Goal: Register for event/course

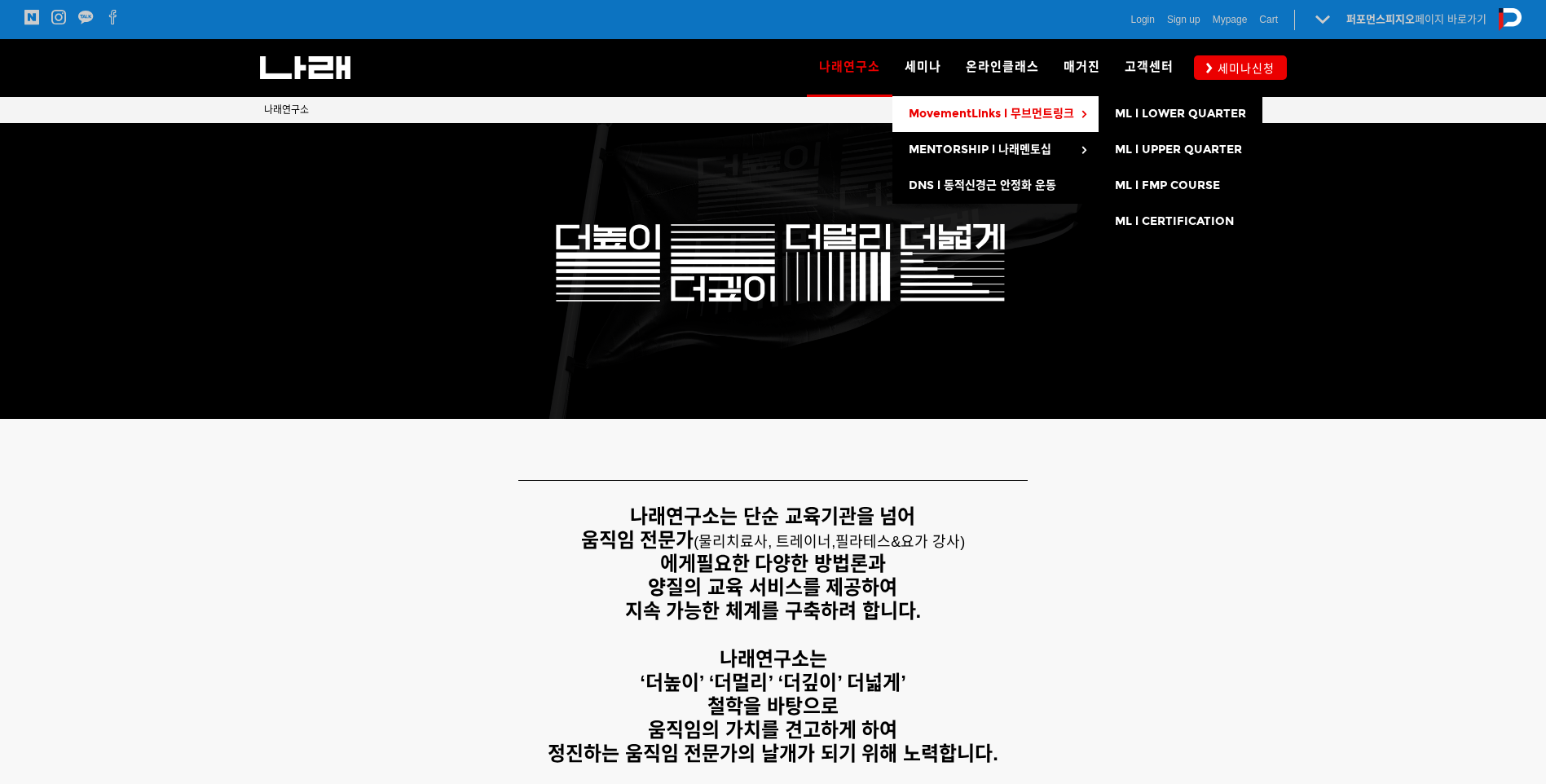
click at [955, 110] on span "MovementLinks l 무브먼트링크" at bounding box center [991, 114] width 166 height 14
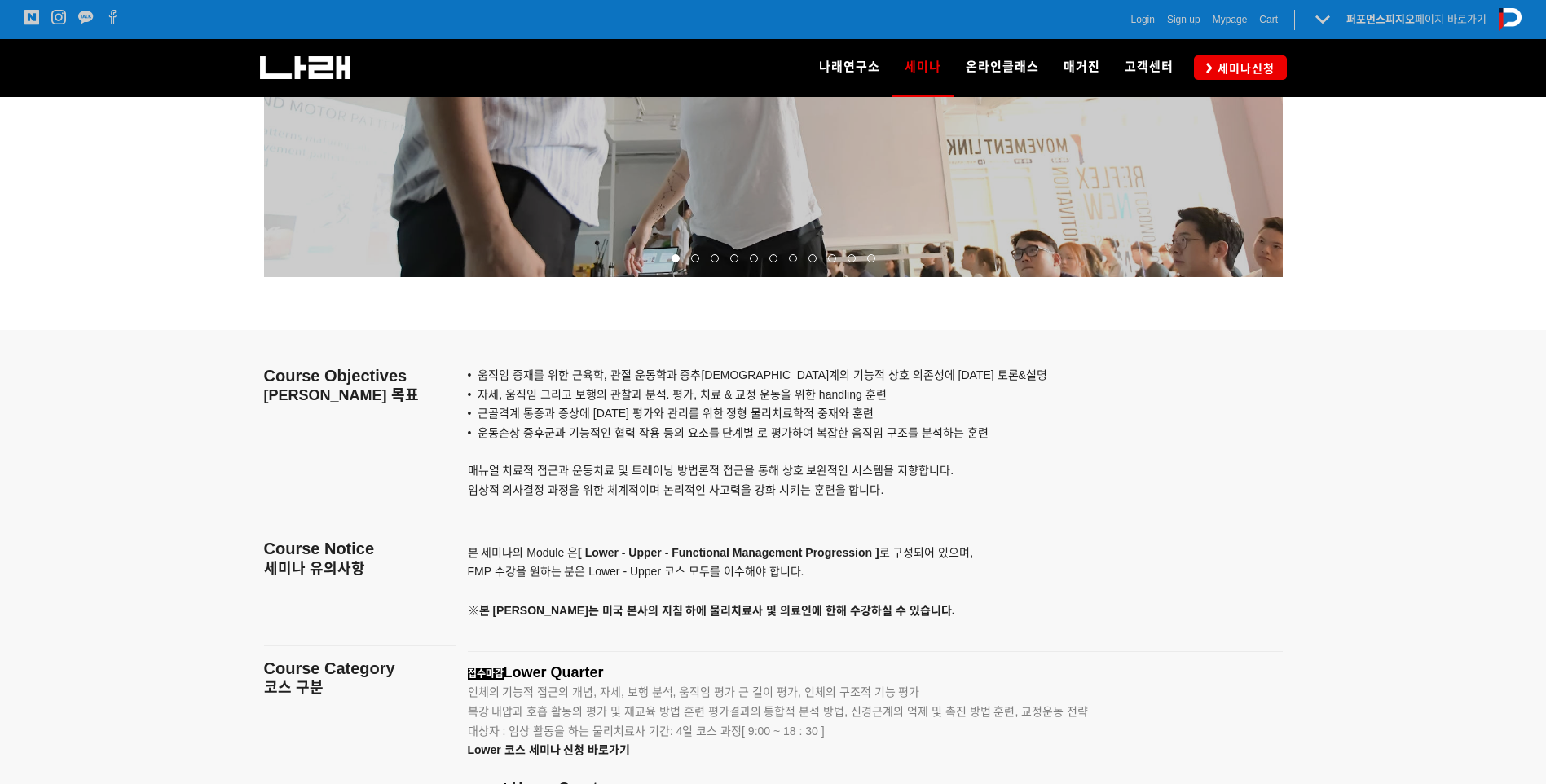
scroll to position [1793, 0]
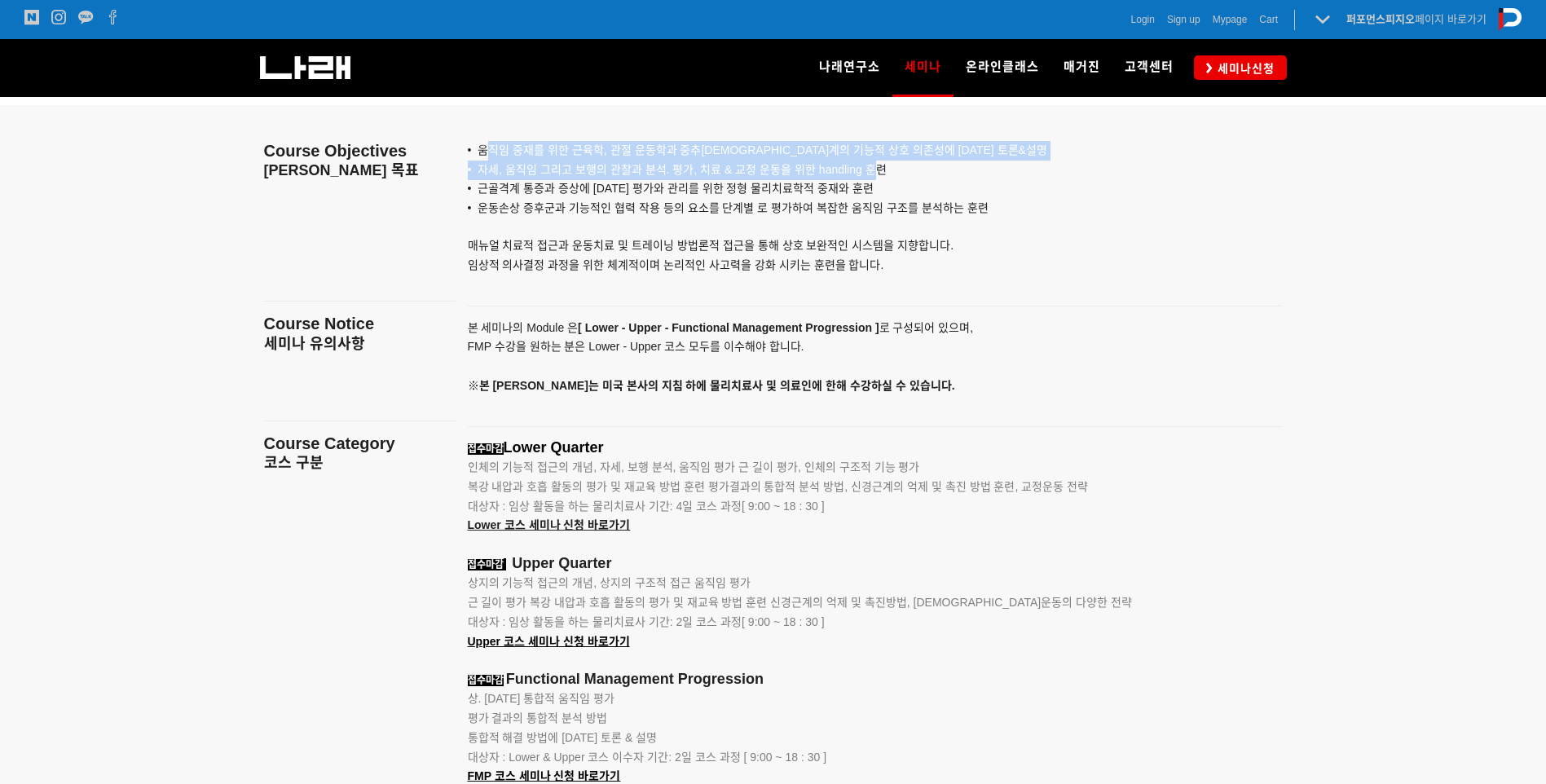
drag, startPoint x: 490, startPoint y: 156, endPoint x: 871, endPoint y: 172, distance: 381.3
click at [871, 172] on div "• 움직임 중재를 위한 근육학, 관절 운동학과 중추[DEMOGRAPHIC_DATA]계의 기능적 상호 의존성에 [DATE] 토론&설명 • 자세,…" at bounding box center [854, 199] width 774 height 189
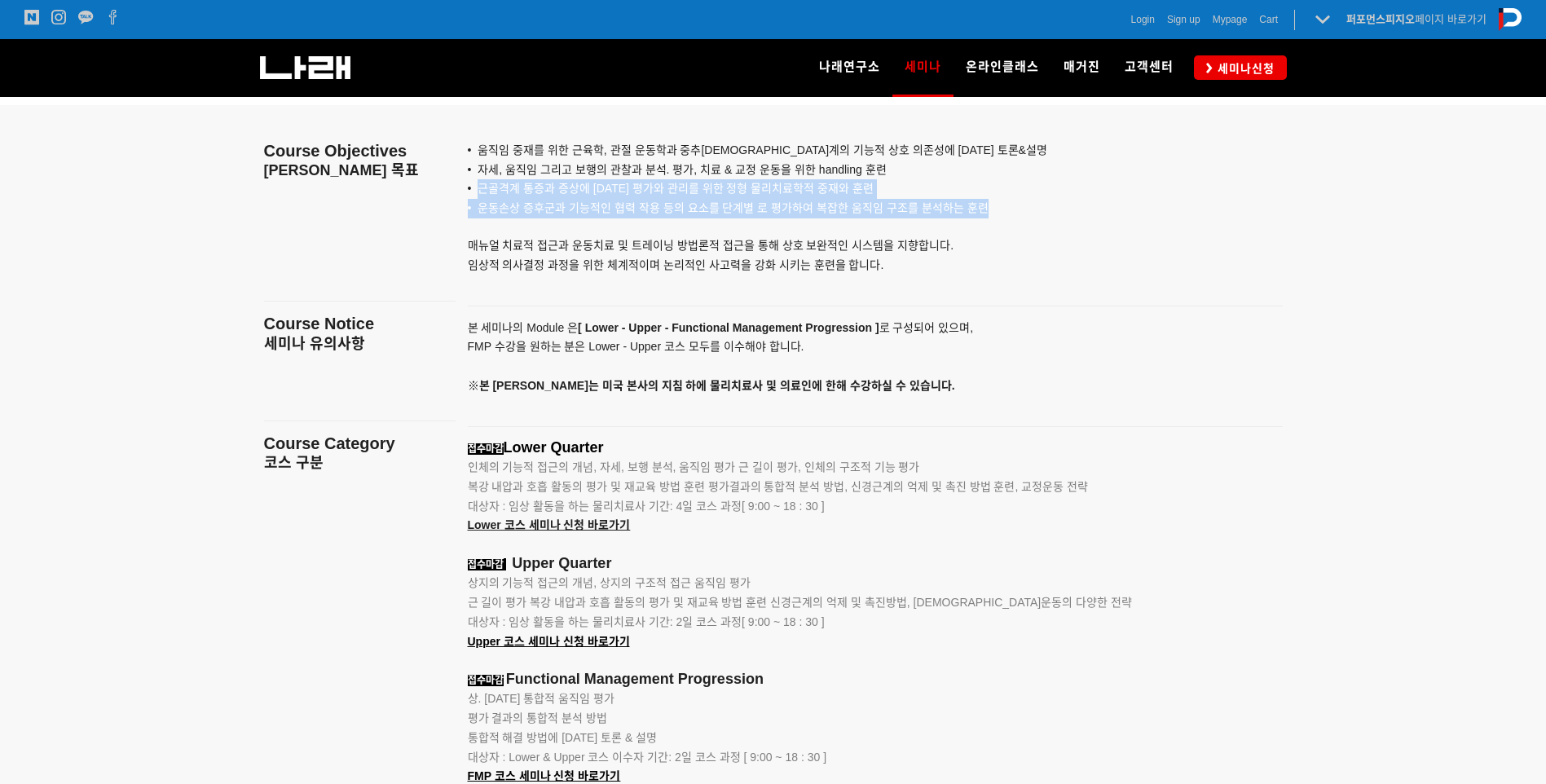
drag, startPoint x: 479, startPoint y: 186, endPoint x: 982, endPoint y: 215, distance: 503.8
click at [982, 215] on div "• 움직임 중재를 위한 근육학, 관절 운동학과 중추[DEMOGRAPHIC_DATA]계의 기능적 상호 의존성에 [DATE] 토론&설명 • 자세,…" at bounding box center [854, 199] width 774 height 189
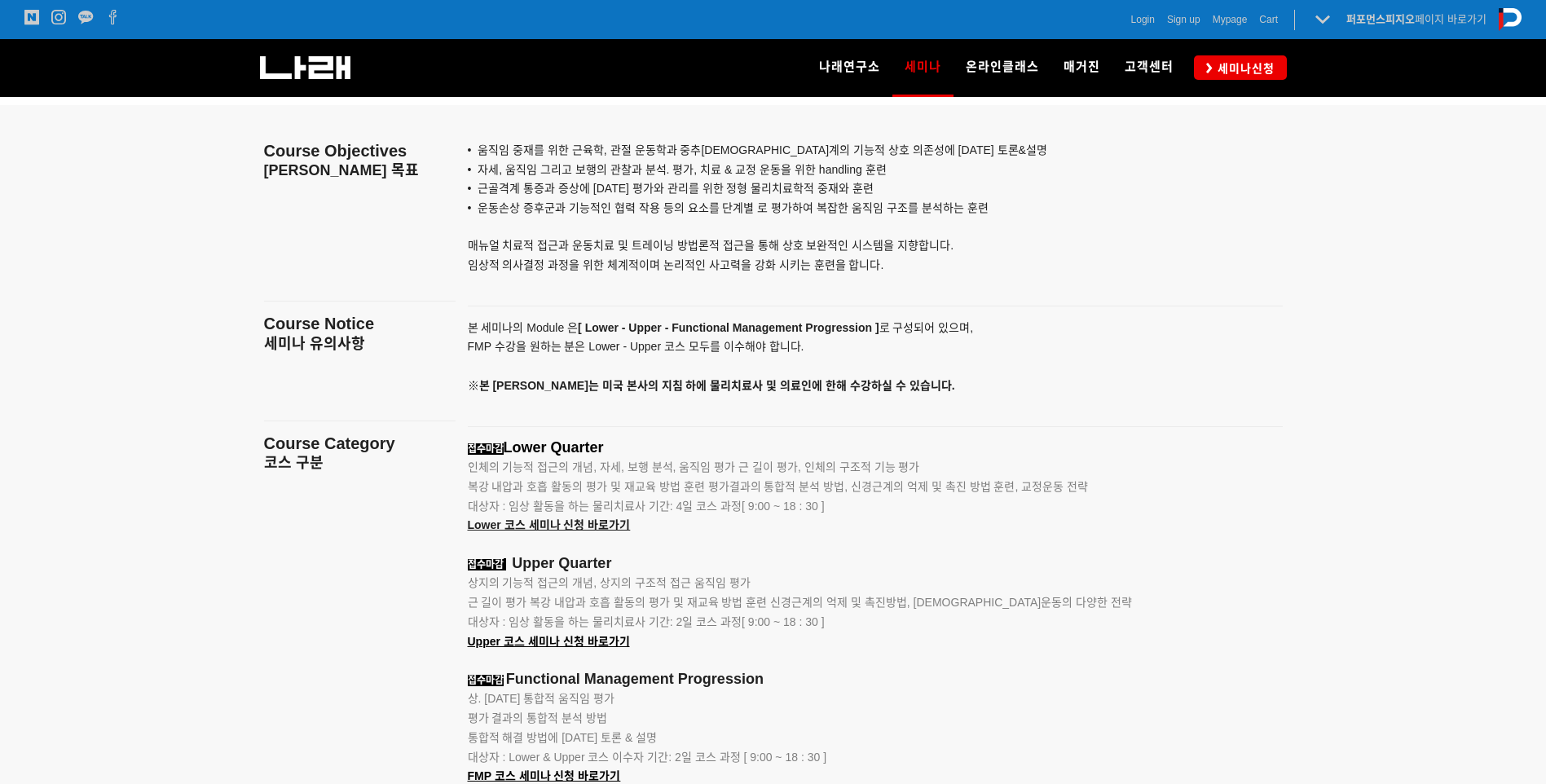
drag, startPoint x: 982, startPoint y: 215, endPoint x: 968, endPoint y: 241, distance: 29.5
click at [968, 241] on p "• 운동손상 증후군과 기능적인 협력 작용 등의 요소를 단계별 로 평가하여 복잡한 움직임 구조를 분석하는 훈련 매뉴얼 치료적 접근과 운동치료 및…" at bounding box center [854, 237] width 774 height 76
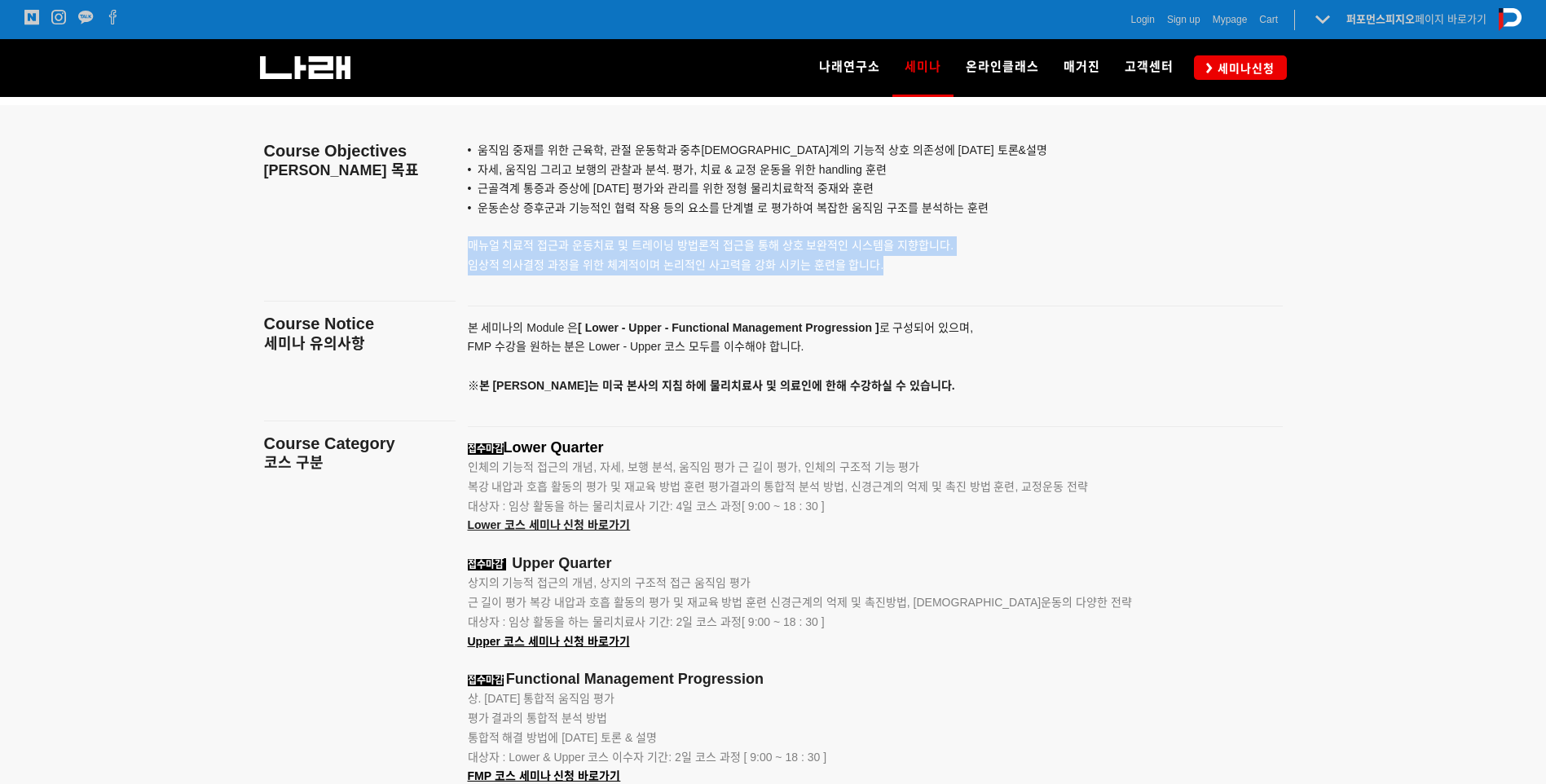
drag, startPoint x: 465, startPoint y: 241, endPoint x: 901, endPoint y: 268, distance: 436.8
click at [901, 268] on div "• 움직임 중재를 위한 근육학, 관절 운동학과 중추[DEMOGRAPHIC_DATA]계의 기능적 상호 의존성에 [DATE] 토론&설명 • 자세,…" at bounding box center [875, 199] width 840 height 189
drag, startPoint x: 901, startPoint y: 268, endPoint x: 887, endPoint y: 274, distance: 15.2
click at [887, 274] on p "• 운동손상 증후군과 기능적인 협력 작용 등의 요소를 단계별 로 평가하여 복잡한 움직임 구조를 분석하는 훈련 매뉴얼 치료적 접근과 운동치료 및…" at bounding box center [854, 237] width 774 height 76
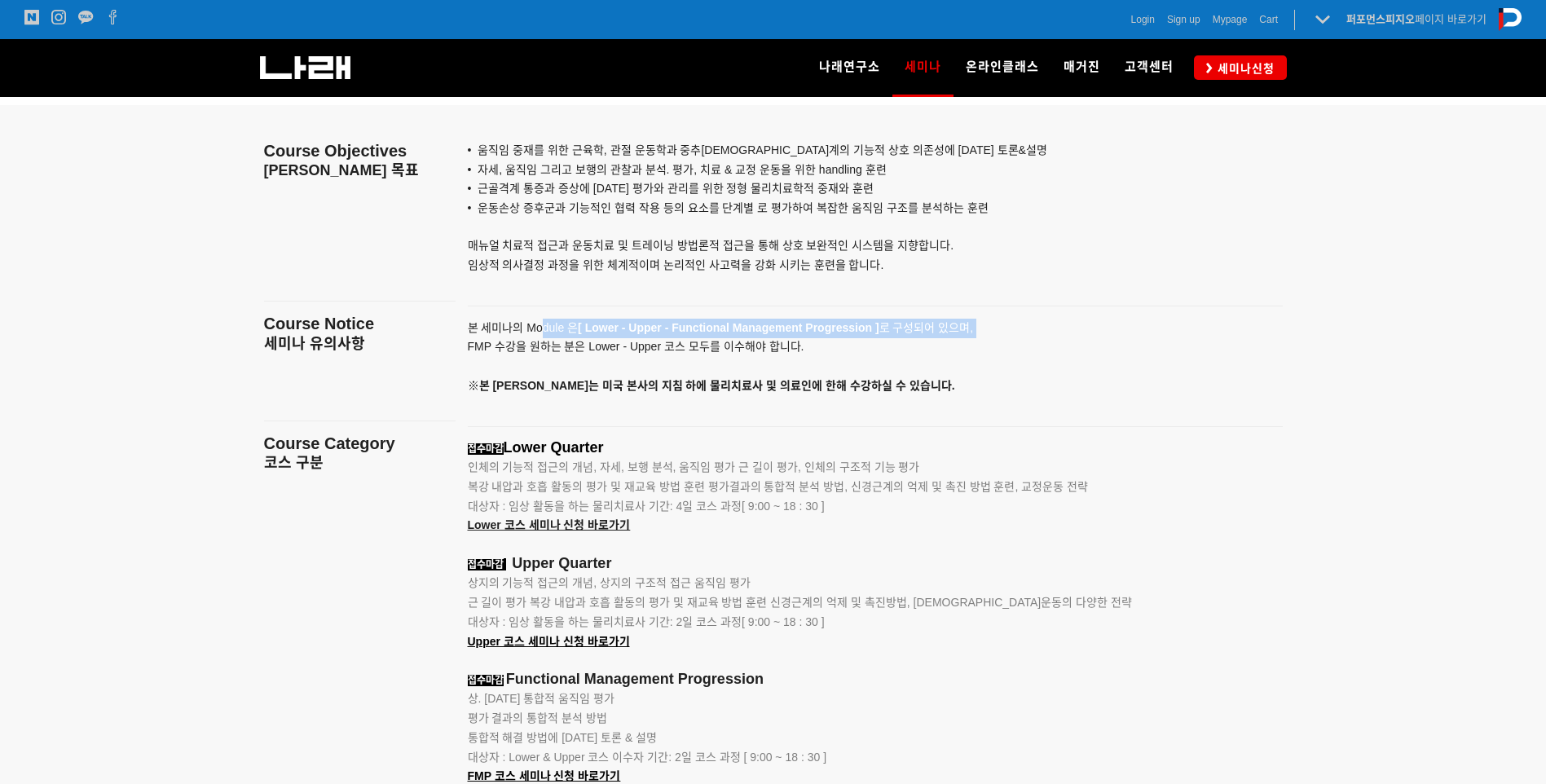
drag, startPoint x: 458, startPoint y: 350, endPoint x: 545, endPoint y: 326, distance: 90.2
click at [545, 326] on div "본 세미나의 Module 은 [ Lower - Upper - Functional Management Progression ] 로 구성되어 있으…" at bounding box center [875, 366] width 840 height 95
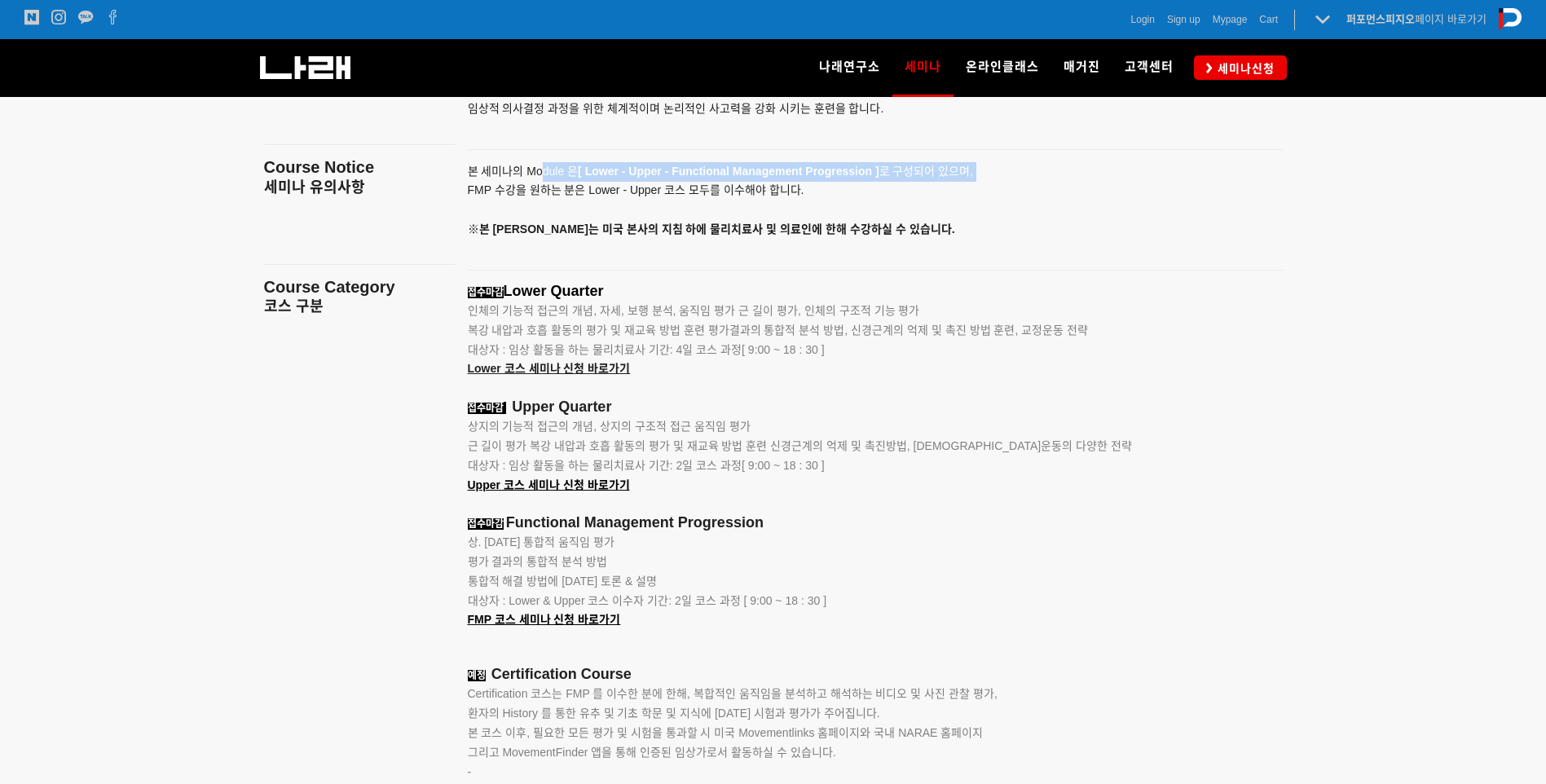
scroll to position [1956, 0]
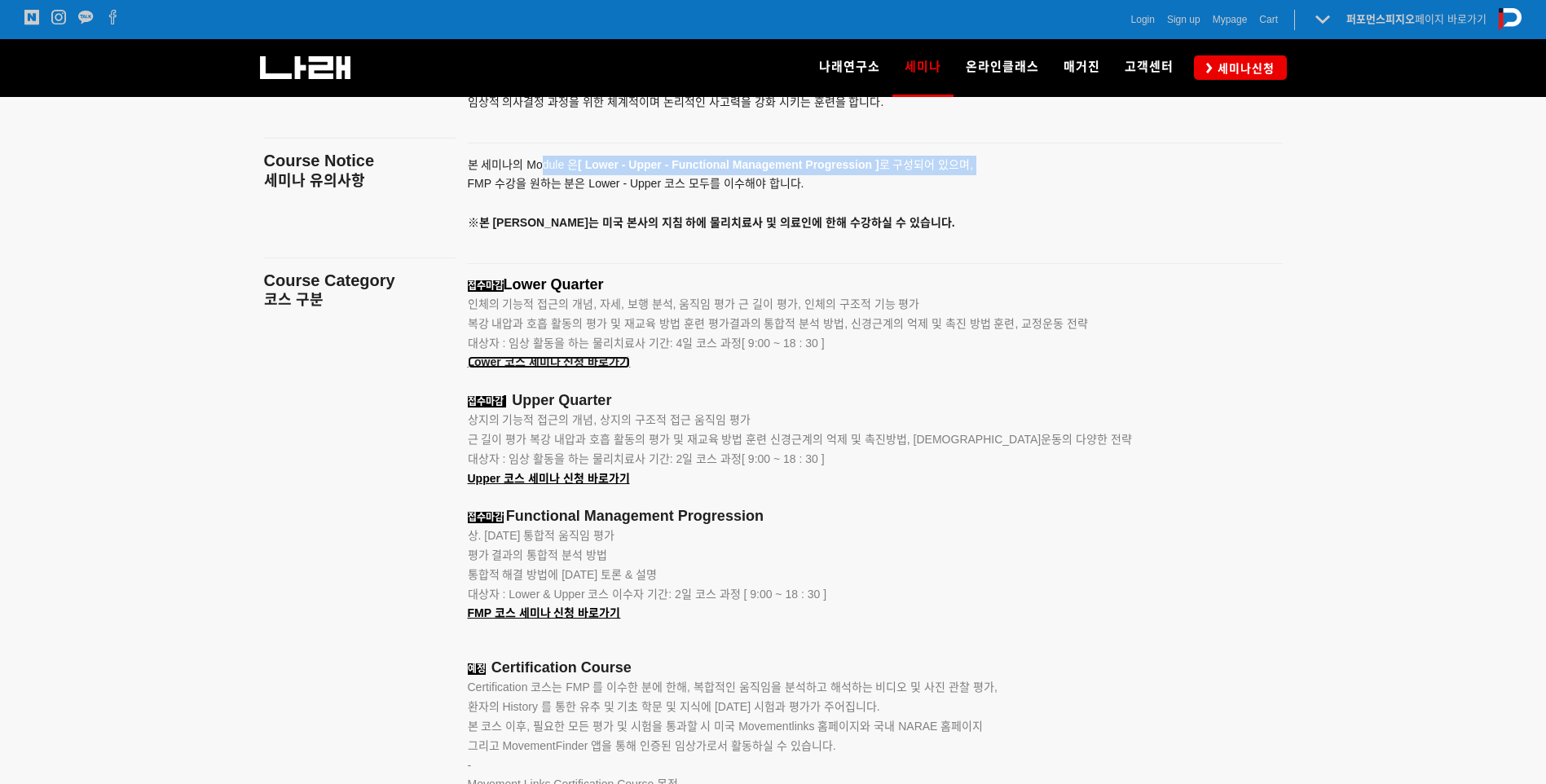
click at [602, 360] on span "Lower 코스 세미나 신청 바로가기" at bounding box center [549, 361] width 163 height 13
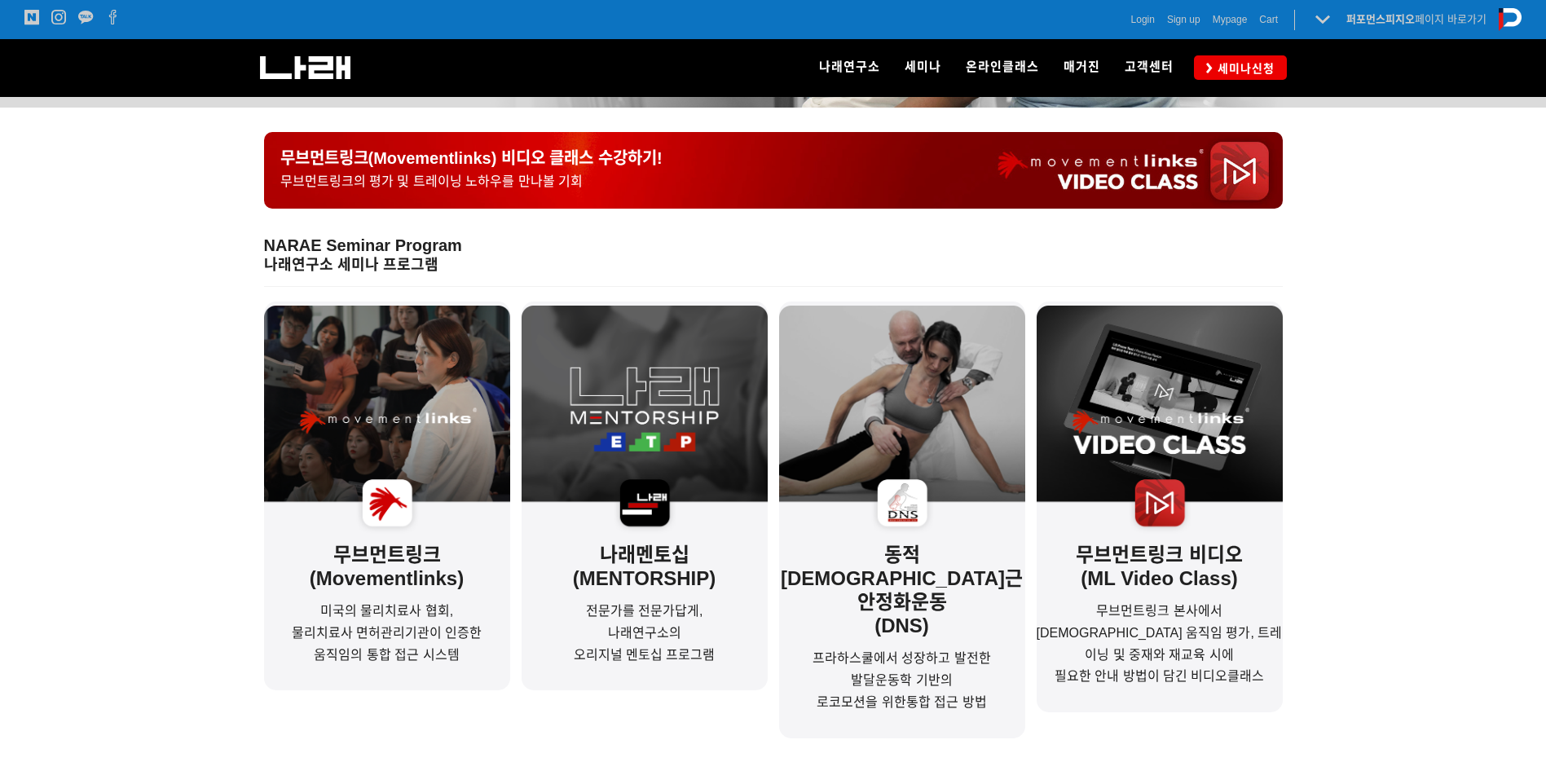
scroll to position [326, 0]
